Goal: Register for event/course

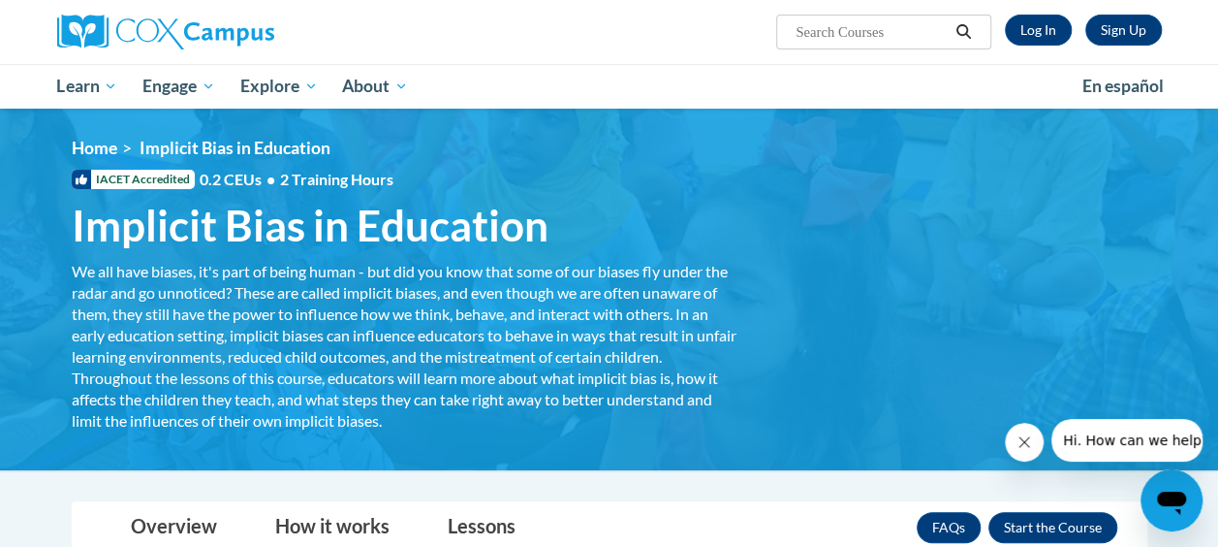
click at [1005, 444] on div at bounding box center [1104, 440] width 198 height 43
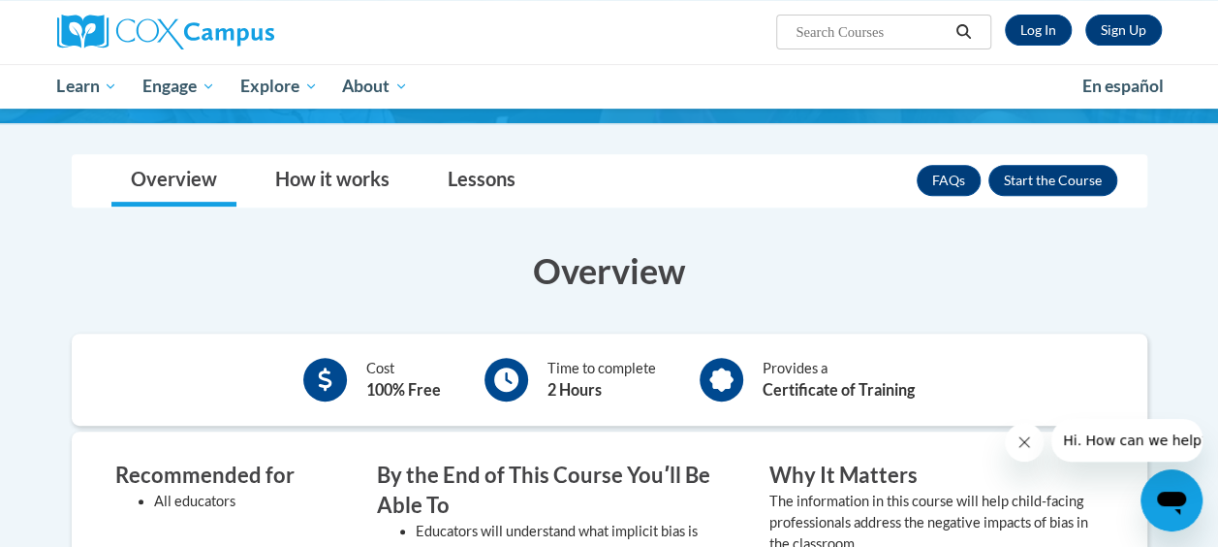
scroll to position [349, 0]
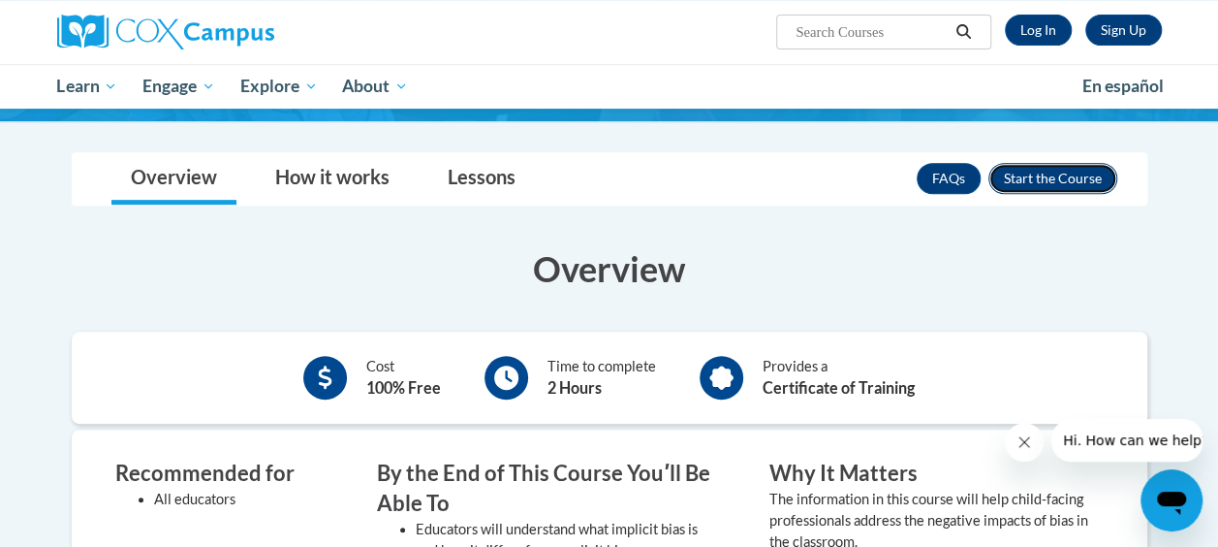
click at [1036, 179] on button "Enroll" at bounding box center [1052, 178] width 129 height 31
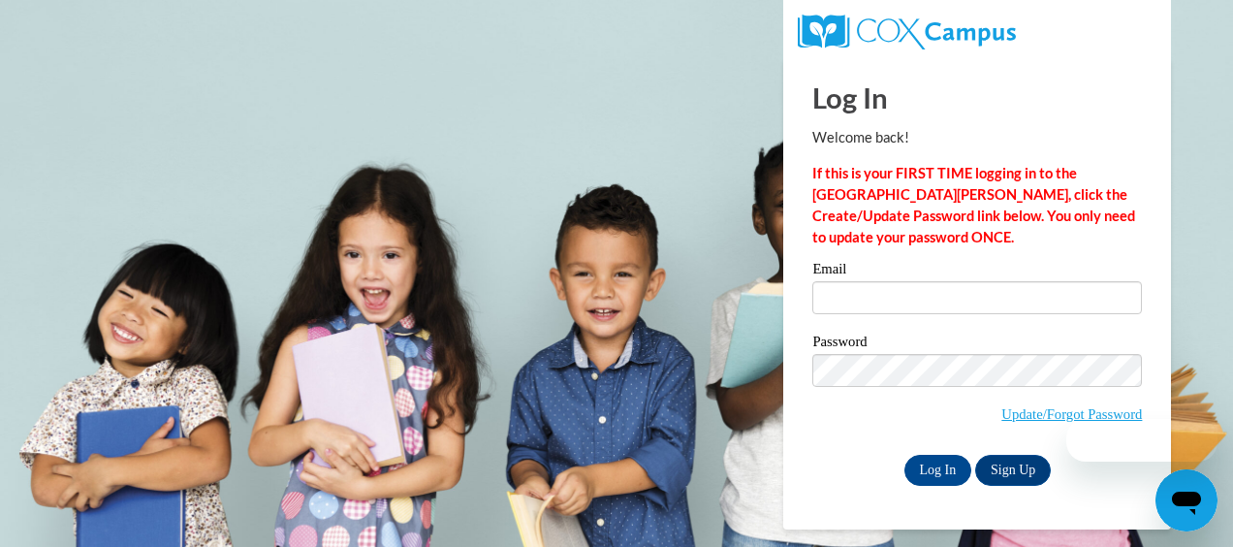
type input "mirenc92@gmail.com"
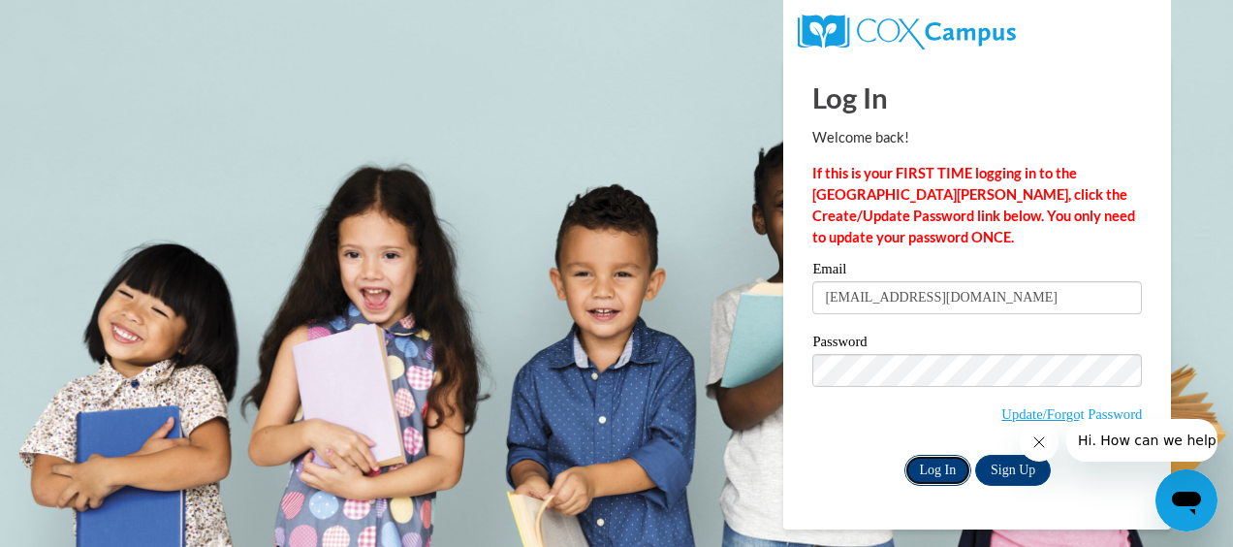
click at [950, 467] on input "Log In" at bounding box center [938, 470] width 68 height 31
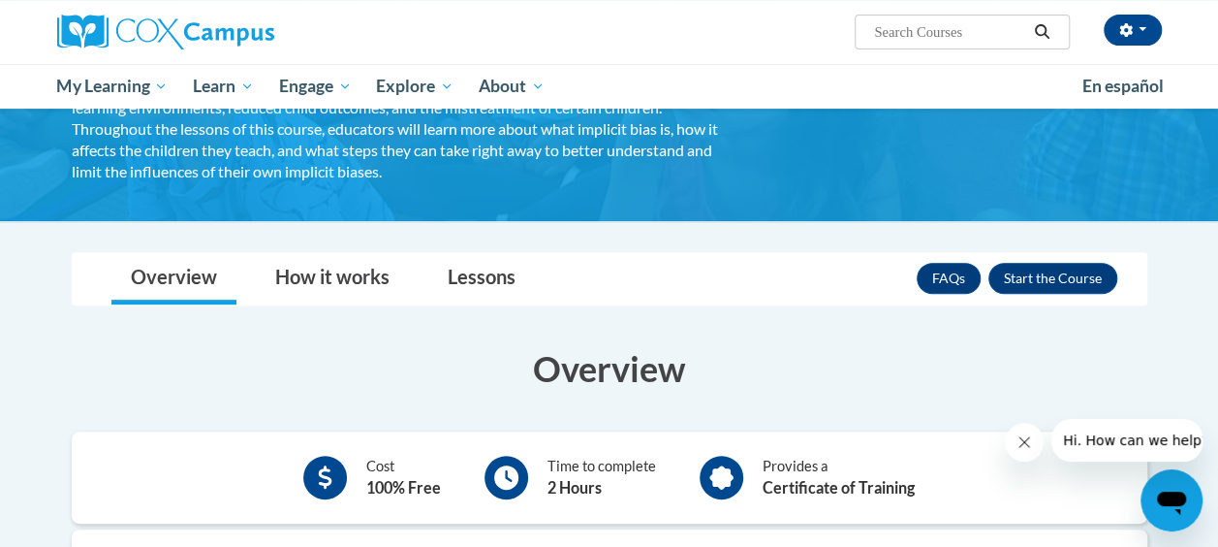
scroll to position [226, 0]
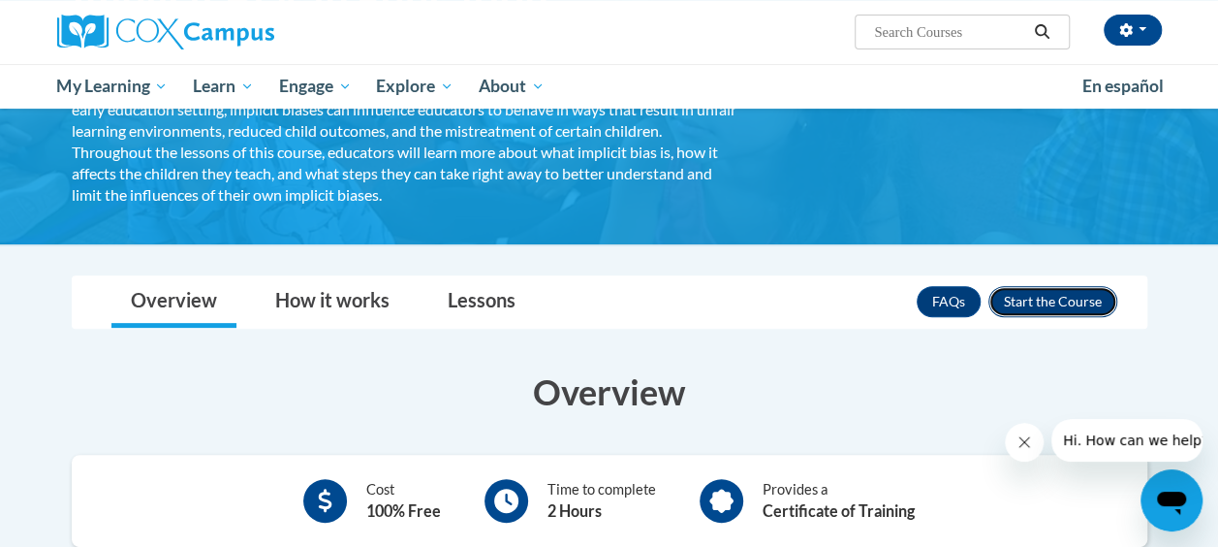
click at [1062, 294] on button "Enroll" at bounding box center [1052, 301] width 129 height 31
